Goal: Task Accomplishment & Management: Manage account settings

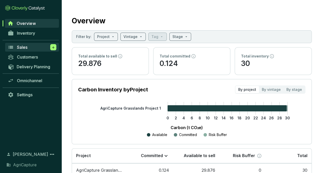
click at [52, 46] on icon at bounding box center [53, 47] width 4 height 5
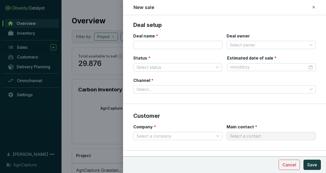
click at [312, 8] on icon at bounding box center [314, 7] width 4 height 6
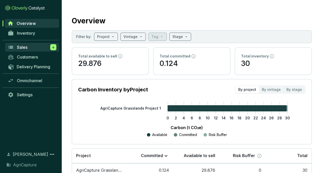
click at [52, 45] on icon at bounding box center [53, 47] width 4 height 5
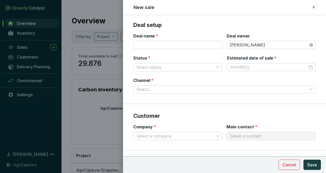
click at [313, 8] on icon at bounding box center [313, 7] width 2 height 2
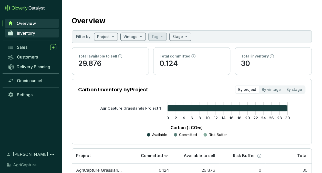
click at [36, 32] on link "Inventory" at bounding box center [32, 33] width 54 height 9
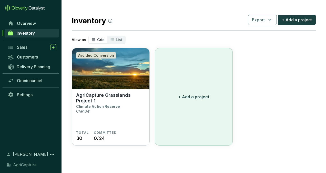
click at [180, 84] on button "+ Add a project" at bounding box center [194, 96] width 78 height 97
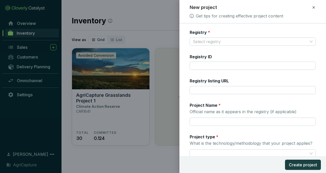
click at [167, 40] on div at bounding box center [163, 86] width 326 height 173
click at [313, 7] on icon at bounding box center [314, 7] width 4 height 6
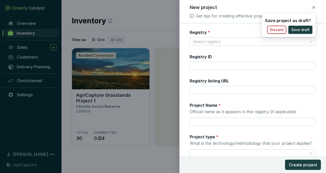
click at [283, 27] on span "Discard" at bounding box center [277, 29] width 14 height 5
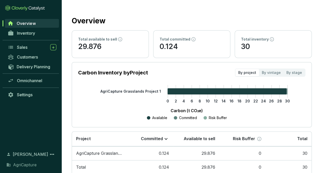
click at [200, 20] on div "Overview" at bounding box center [192, 19] width 240 height 13
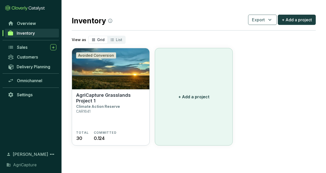
click at [179, 99] on p "+ Add a project" at bounding box center [193, 97] width 31 height 6
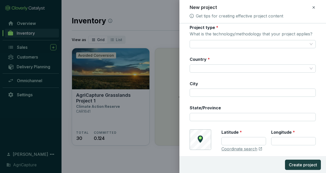
scroll to position [124, 0]
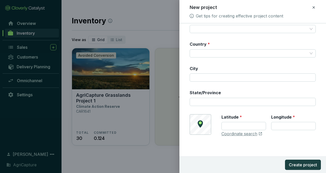
click at [315, 8] on icon at bounding box center [314, 7] width 4 height 6
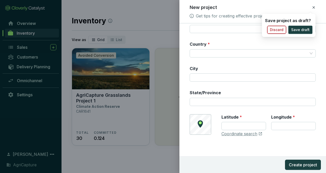
click at [280, 27] on span "Discard" at bounding box center [277, 29] width 14 height 5
